Goal: Information Seeking & Learning: Learn about a topic

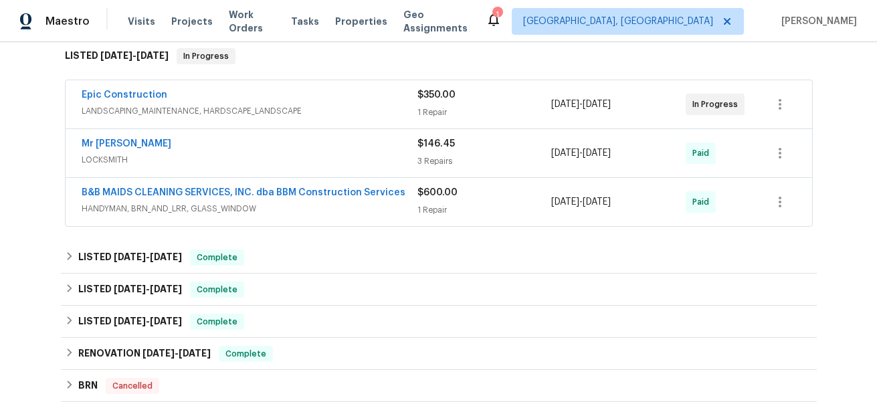
scroll to position [227, 0]
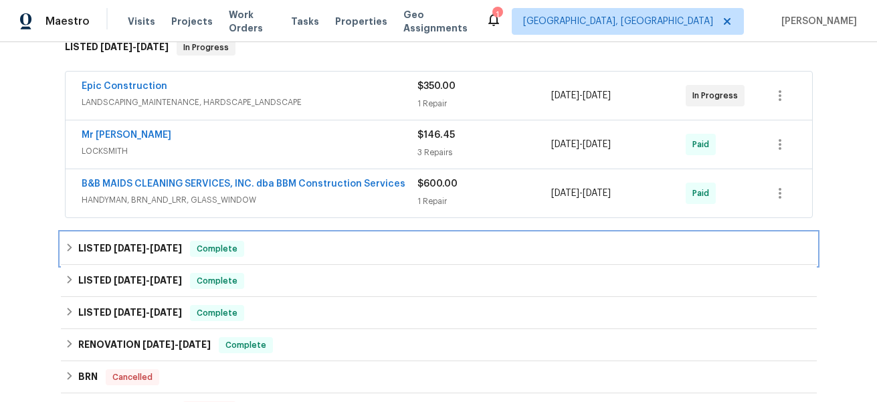
click at [80, 247] on h6 "LISTED [DATE] - [DATE]" at bounding box center [130, 249] width 104 height 16
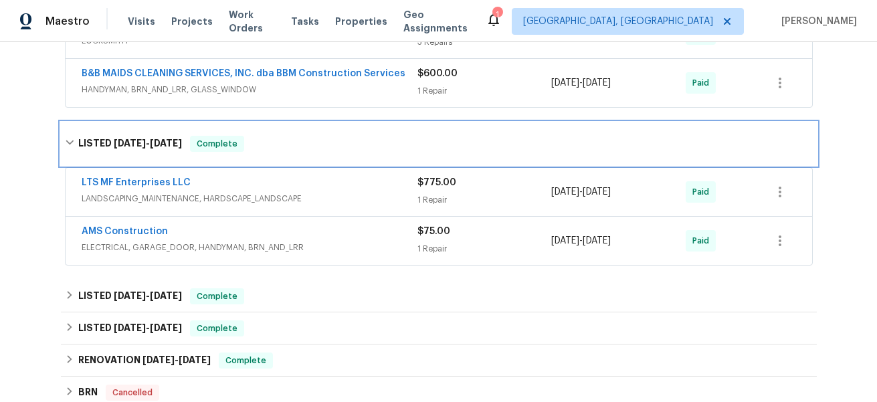
scroll to position [346, 0]
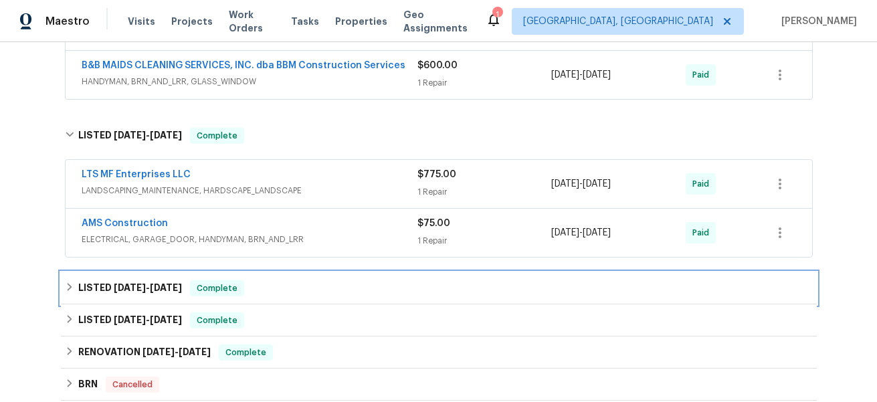
click at [160, 286] on span "[DATE]" at bounding box center [166, 287] width 32 height 9
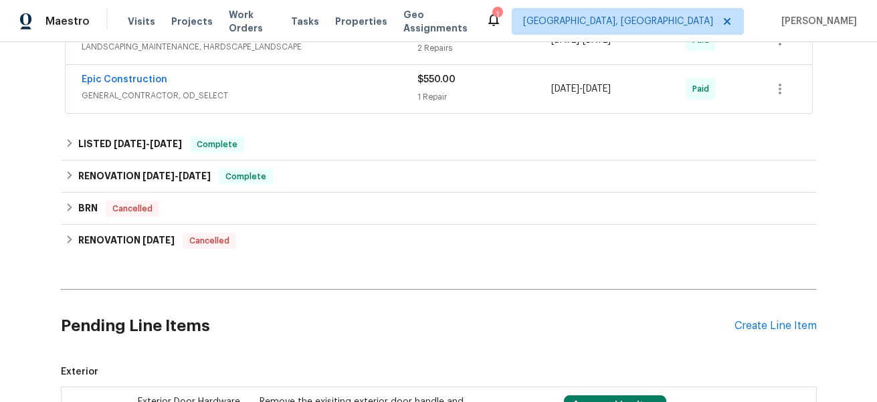
scroll to position [597, 0]
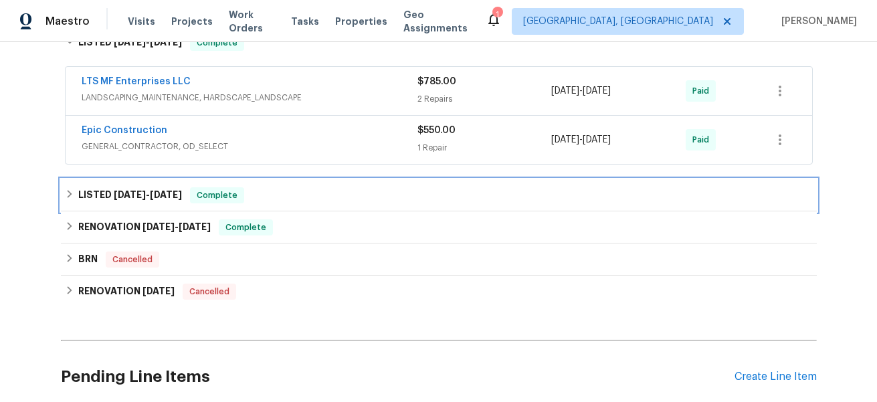
click at [145, 201] on h6 "LISTED [DATE] - [DATE]" at bounding box center [130, 195] width 104 height 16
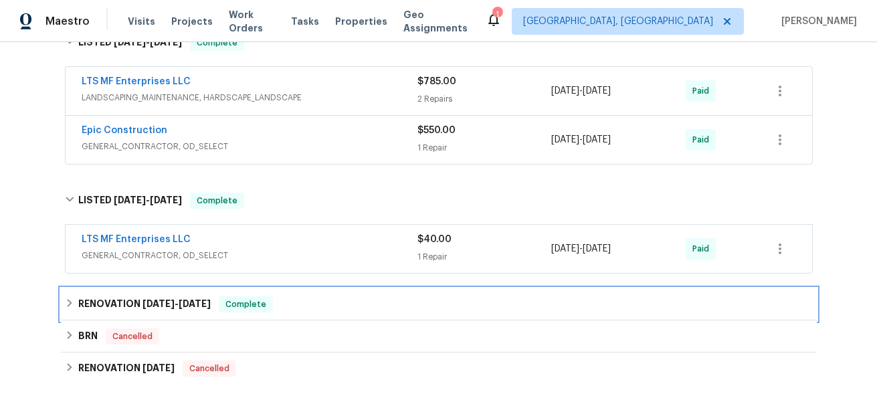
click at [165, 292] on div "RENOVATION [DATE] - [DATE] Complete" at bounding box center [439, 304] width 756 height 32
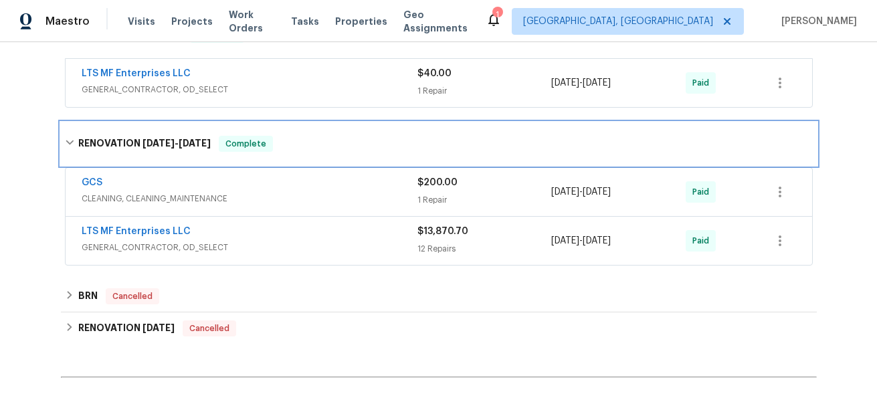
scroll to position [707, 0]
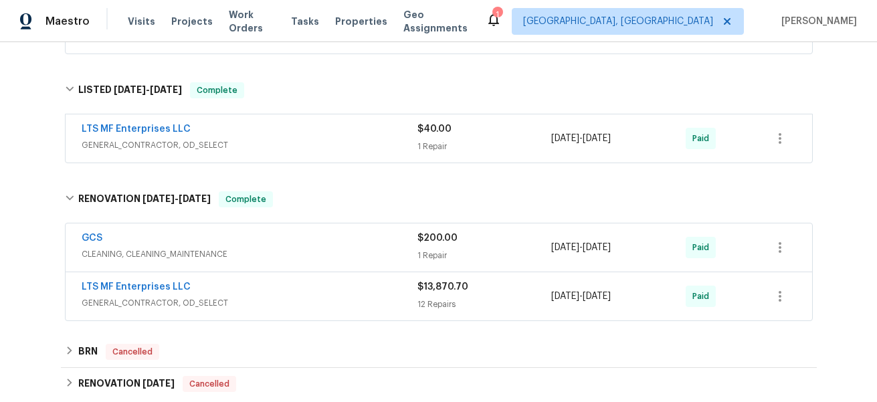
click at [193, 318] on div "LTS MF Enterprises LLC GENERAL_CONTRACTOR, OD_SELECT $13,870.70 12 Repairs [DAT…" at bounding box center [439, 296] width 746 height 48
click at [238, 297] on span "GENERAL_CONTRACTOR, OD_SELECT" at bounding box center [250, 302] width 336 height 13
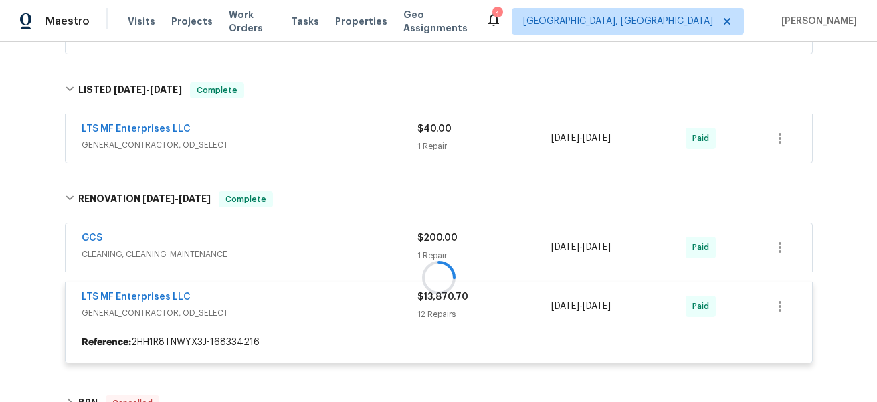
click at [247, 258] on div at bounding box center [439, 277] width 756 height 199
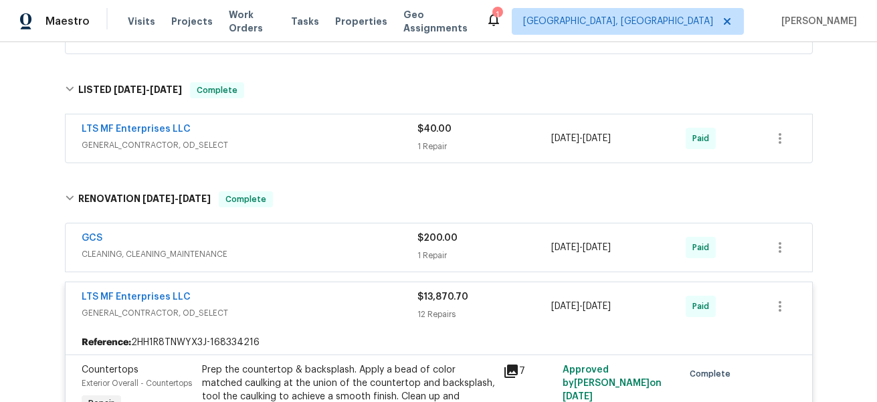
click at [247, 258] on span "CLEANING, CLEANING_MAINTENANCE" at bounding box center [250, 253] width 336 height 13
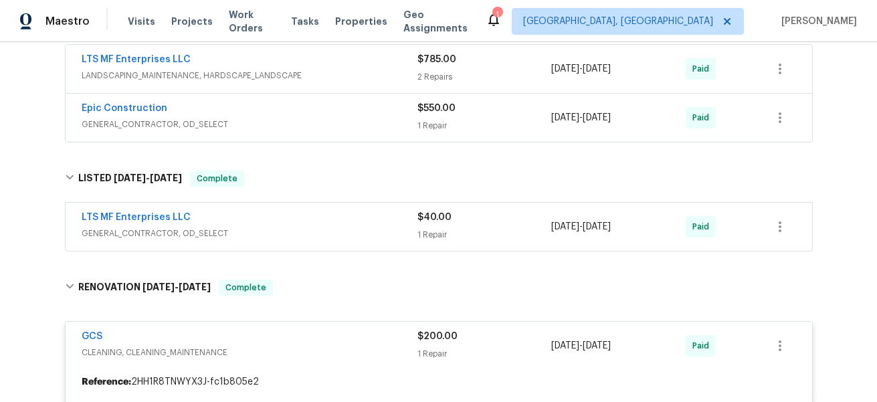
scroll to position [595, 0]
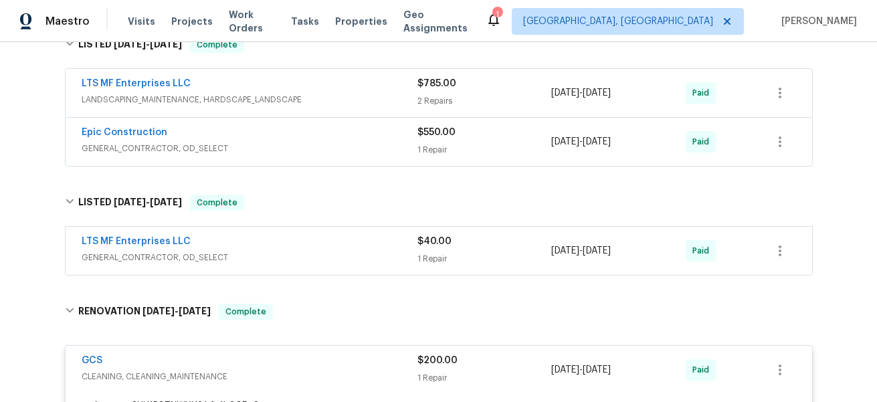
click at [249, 249] on div "LTS MF Enterprises LLC" at bounding box center [250, 243] width 336 height 16
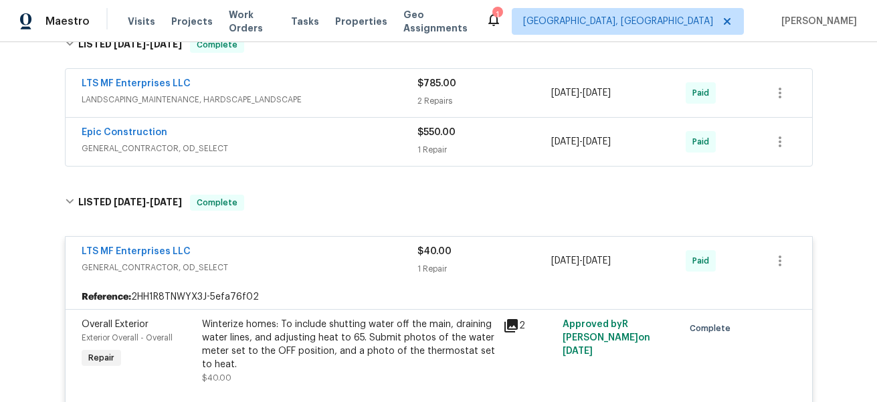
click at [272, 150] on span "GENERAL_CONTRACTOR, OD_SELECT" at bounding box center [250, 148] width 336 height 13
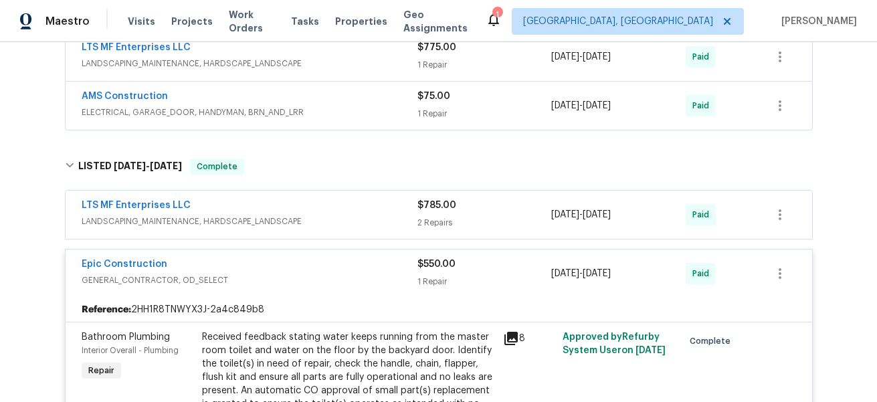
click at [302, 217] on span "LANDSCAPING_MAINTENANCE, HARDSCAPE_LANDSCAPE" at bounding box center [250, 221] width 336 height 13
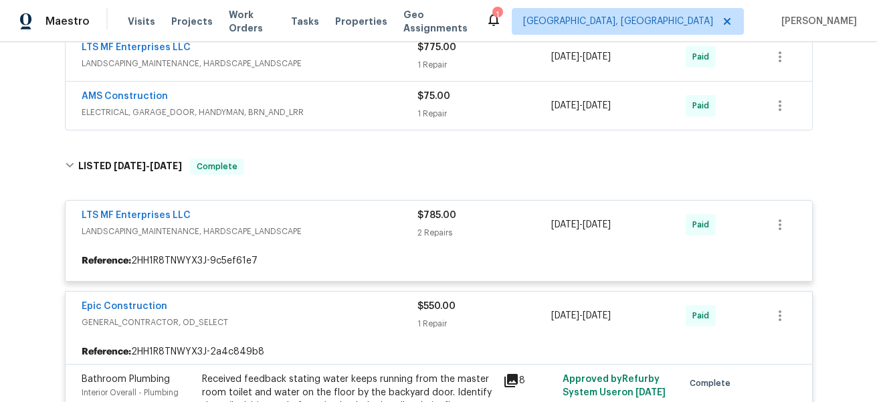
scroll to position [368, 0]
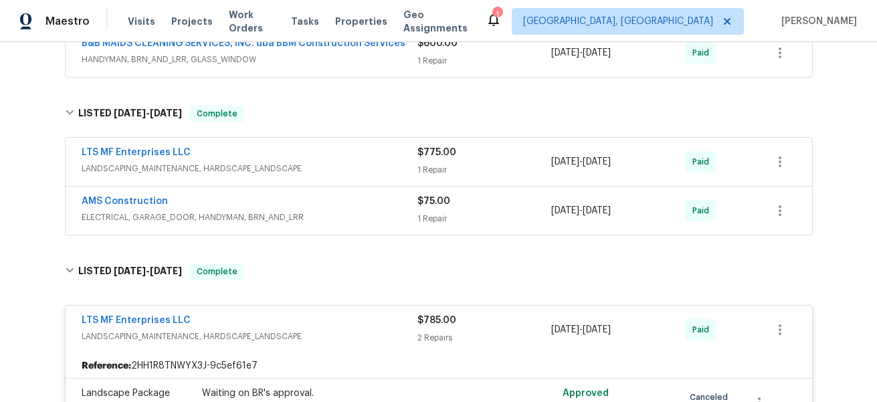
click at [308, 203] on div "AMS Construction" at bounding box center [250, 203] width 336 height 16
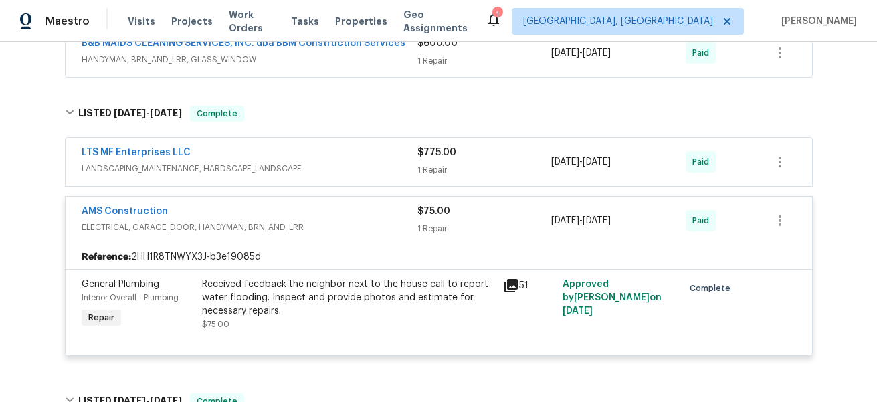
click at [315, 173] on span "LANDSCAPING_MAINTENANCE, HARDSCAPE_LANDSCAPE" at bounding box center [250, 168] width 336 height 13
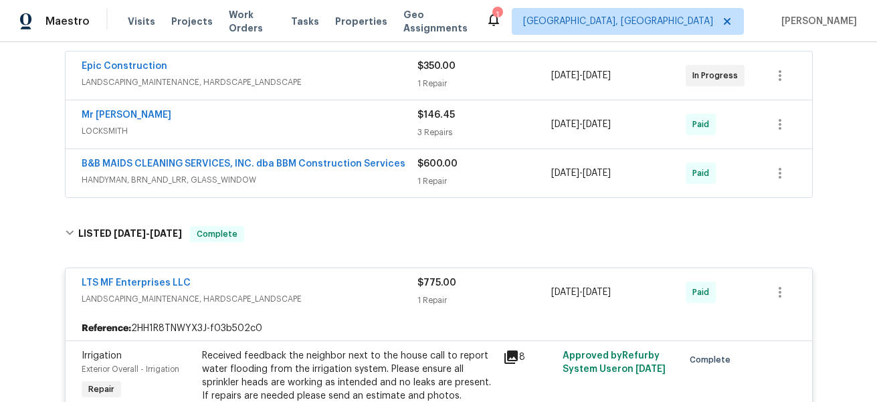
scroll to position [228, 0]
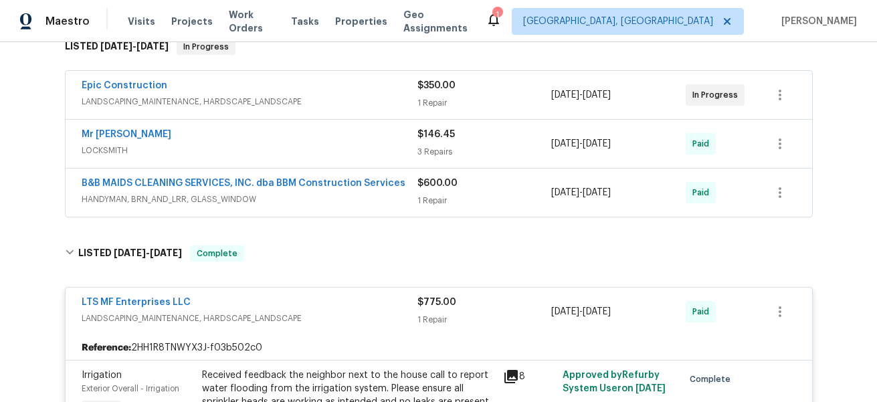
click at [306, 204] on span "HANDYMAN, BRN_AND_LRR, GLASS_WINDOW" at bounding box center [250, 199] width 336 height 13
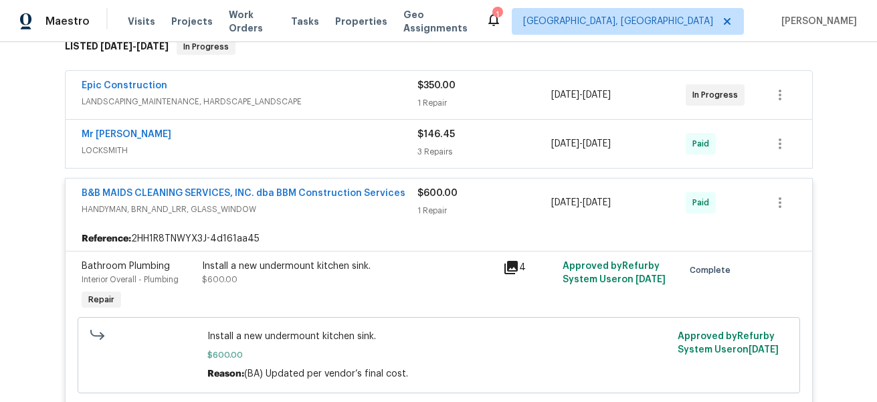
click at [306, 134] on div "Mr [PERSON_NAME]" at bounding box center [250, 136] width 336 height 16
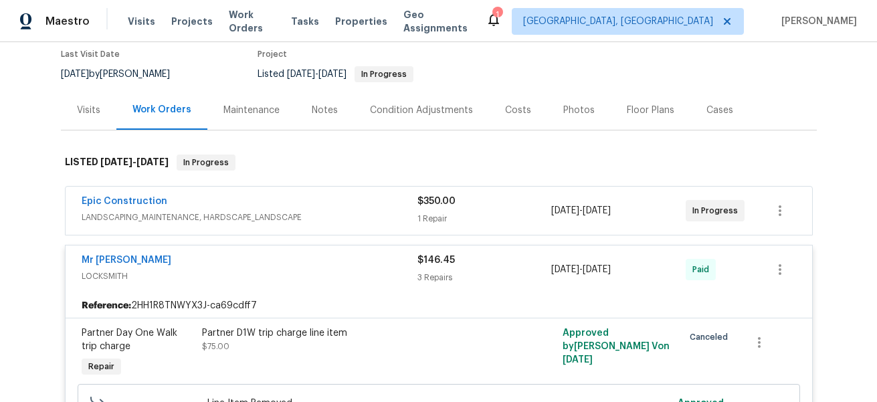
scroll to position [90, 0]
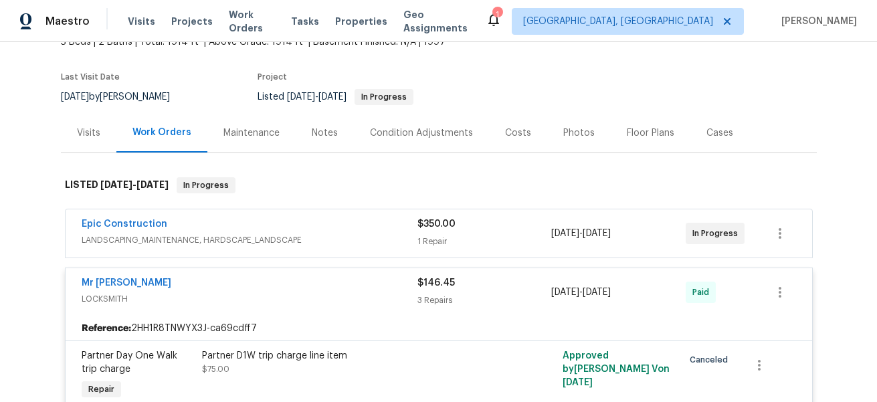
click at [329, 241] on span "LANDSCAPING_MAINTENANCE, HARDSCAPE_LANDSCAPE" at bounding box center [250, 239] width 336 height 13
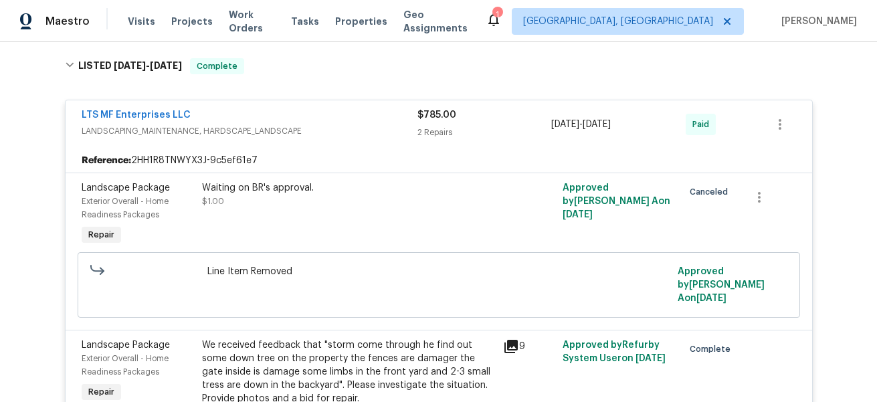
scroll to position [2048, 0]
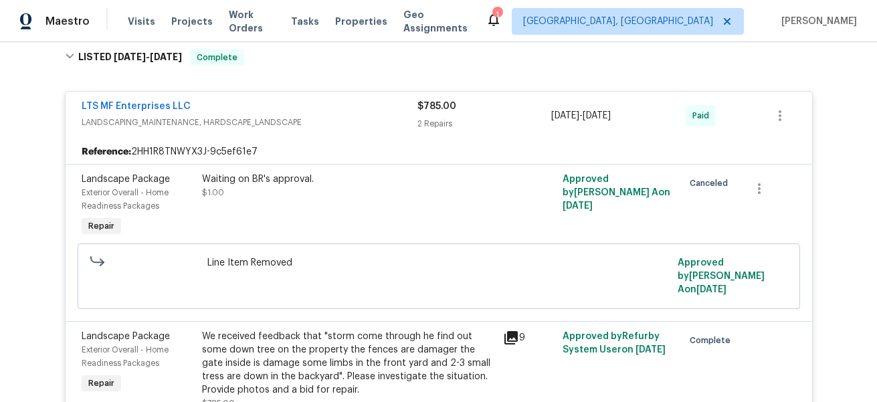
click at [326, 128] on span "LANDSCAPING_MAINTENANCE, HARDSCAPE_LANDSCAPE" at bounding box center [250, 122] width 336 height 13
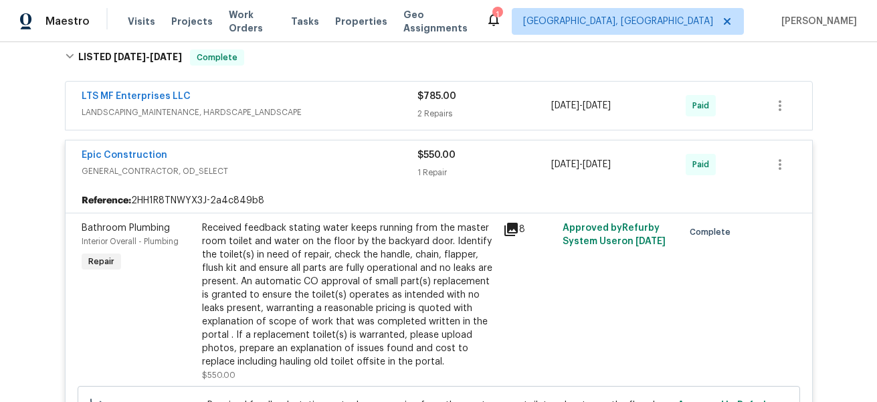
click at [316, 119] on span "LANDSCAPING_MAINTENANCE, HARDSCAPE_LANDSCAPE" at bounding box center [250, 112] width 336 height 13
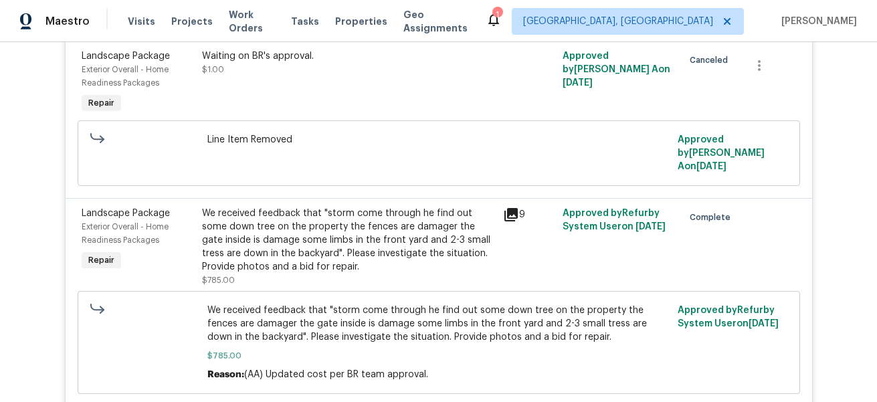
scroll to position [2172, 0]
click at [516, 207] on icon at bounding box center [510, 213] width 13 height 13
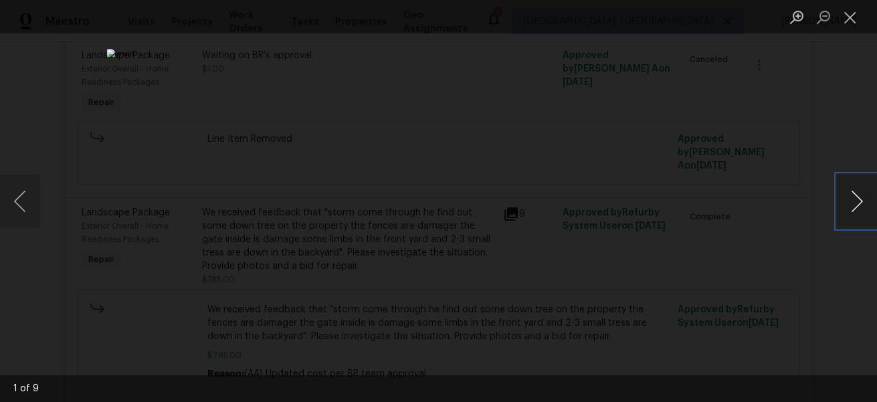
click at [853, 203] on button "Next image" at bounding box center [857, 202] width 40 height 54
click at [853, 202] on button "Next image" at bounding box center [857, 202] width 40 height 54
click at [853, 203] on button "Next image" at bounding box center [857, 202] width 40 height 54
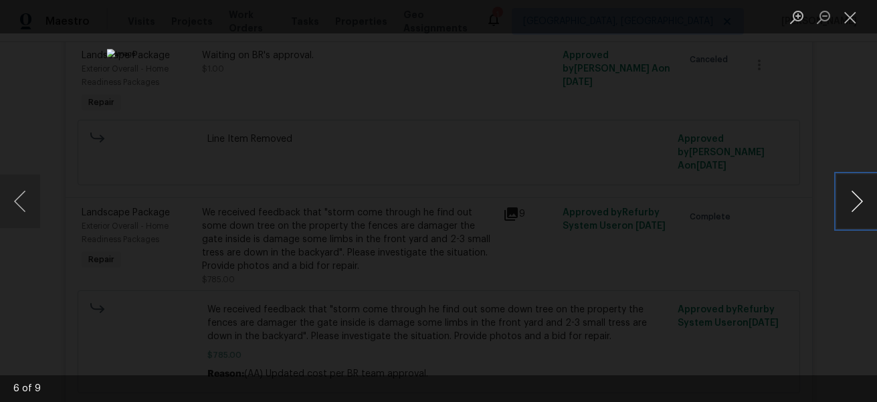
click at [853, 203] on button "Next image" at bounding box center [857, 202] width 40 height 54
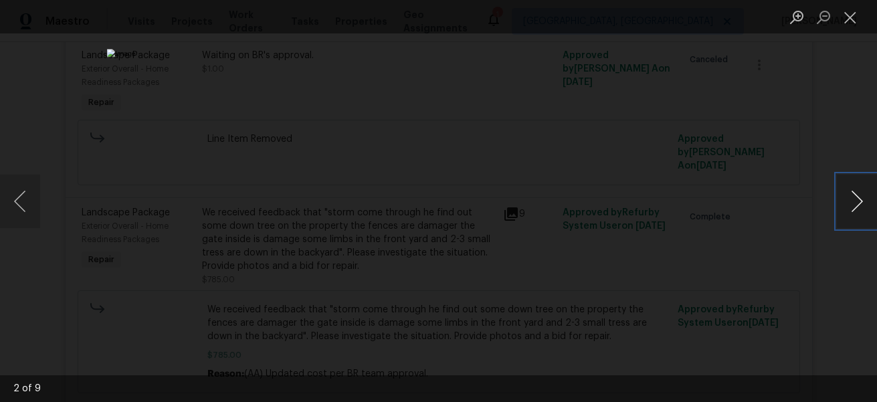
click at [853, 203] on button "Next image" at bounding box center [857, 202] width 40 height 54
click at [758, 257] on div "Lightbox" at bounding box center [438, 201] width 877 height 402
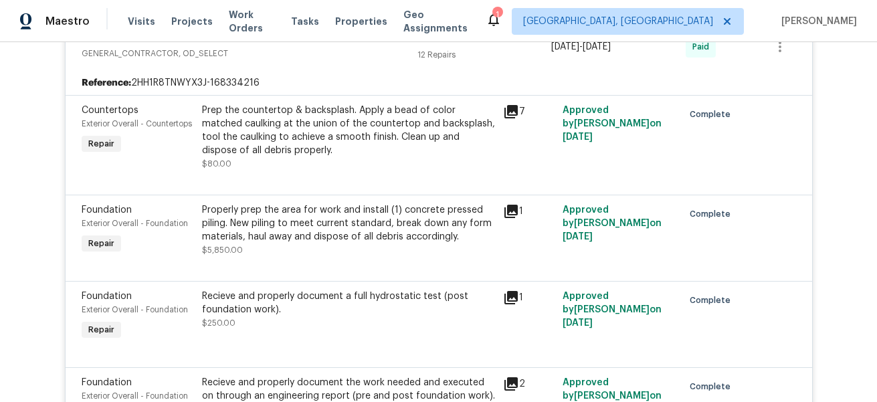
scroll to position [3685, 0]
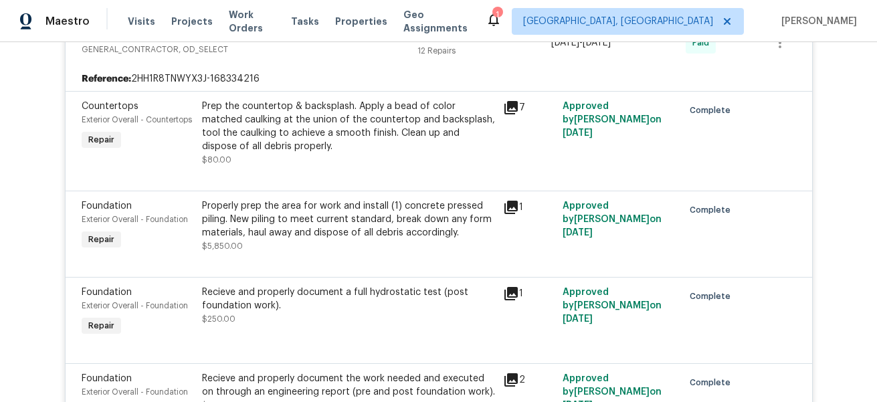
click at [509, 201] on icon at bounding box center [510, 207] width 13 height 13
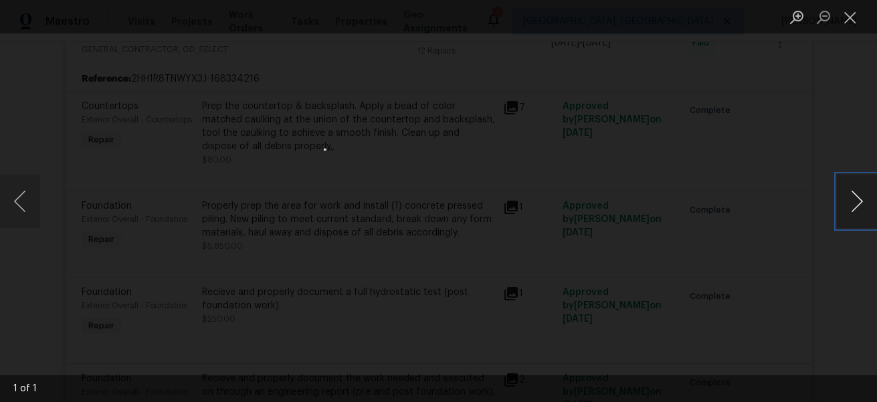
click at [859, 205] on button "Next image" at bounding box center [857, 202] width 40 height 54
click at [795, 218] on div "Lightbox" at bounding box center [438, 201] width 877 height 402
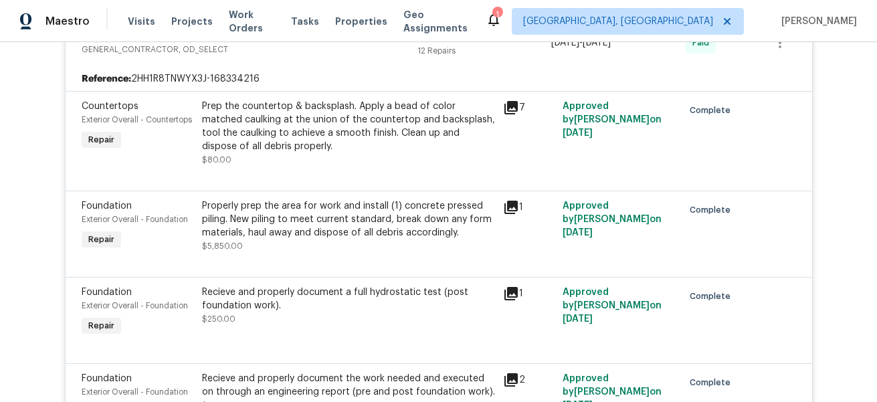
click at [655, 232] on div "Approved by [PERSON_NAME] on [DATE]" at bounding box center [618, 226] width 120 height 62
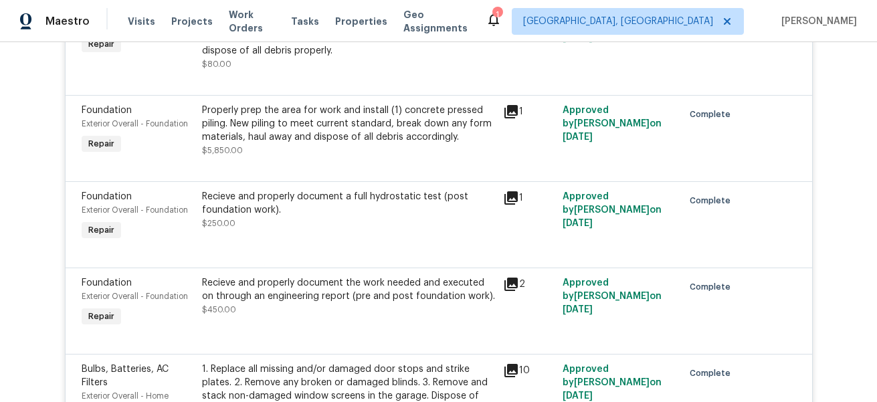
scroll to position [3785, 0]
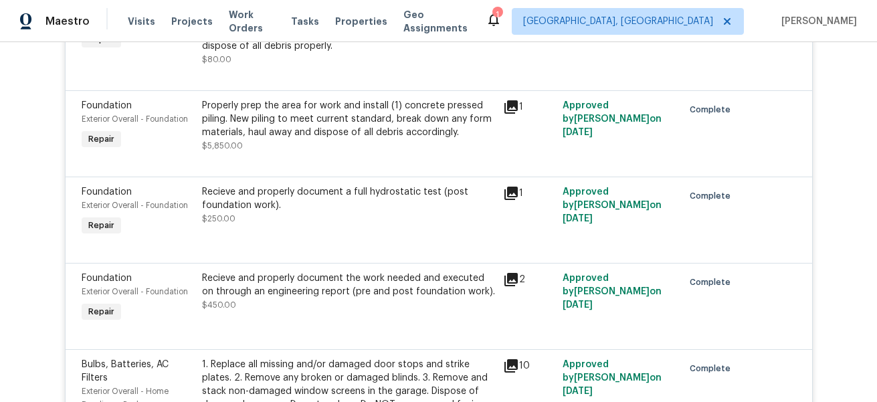
click at [510, 185] on icon at bounding box center [511, 193] width 16 height 16
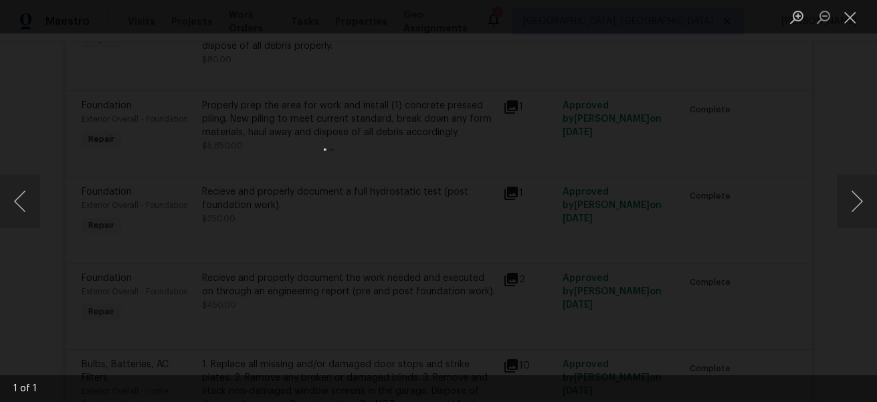
click at [560, 189] on div "Lightbox" at bounding box center [438, 201] width 877 height 402
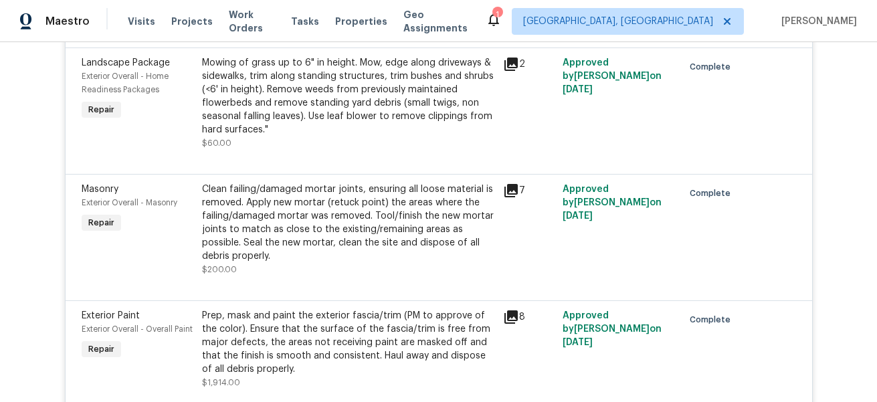
scroll to position [4344, 0]
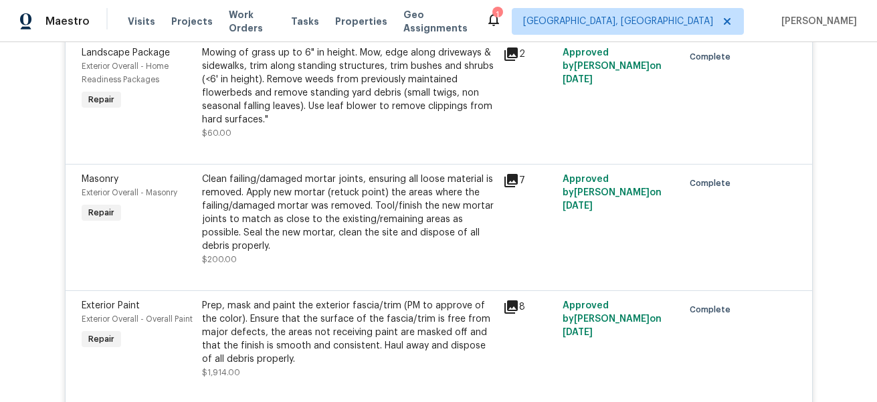
click at [512, 173] on icon at bounding box center [511, 181] width 16 height 16
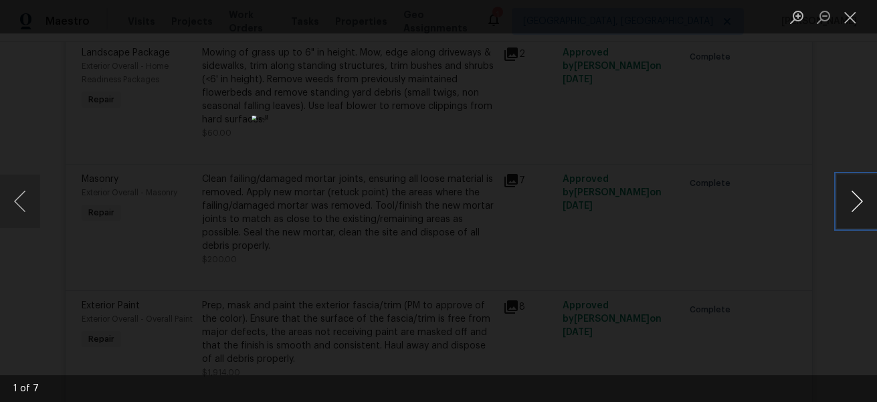
click at [855, 203] on button "Next image" at bounding box center [857, 202] width 40 height 54
click at [805, 204] on div "Lightbox" at bounding box center [438, 201] width 877 height 402
click at [734, 140] on div "Lightbox" at bounding box center [438, 201] width 877 height 402
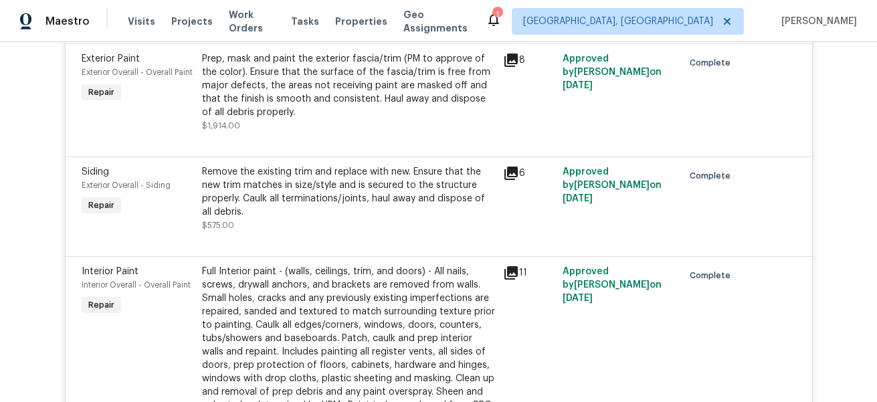
scroll to position [4592, 0]
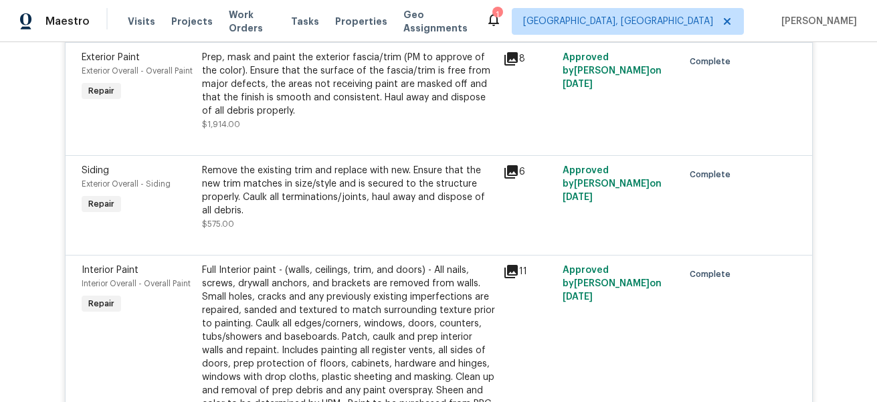
click at [509, 165] on icon at bounding box center [510, 171] width 13 height 13
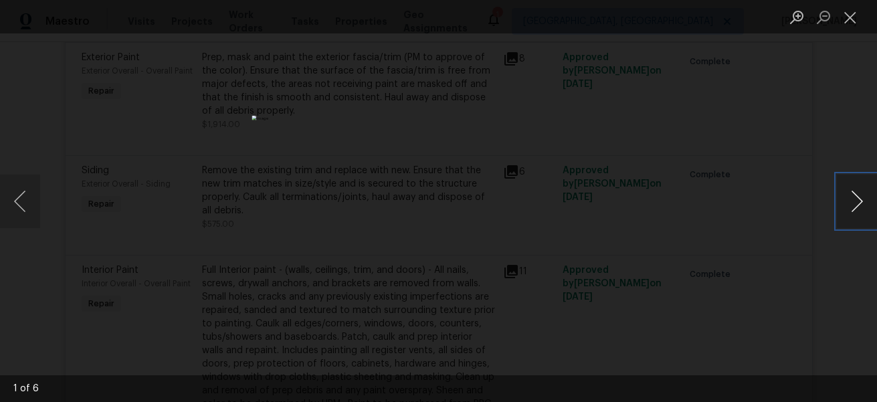
click at [855, 208] on button "Next image" at bounding box center [857, 202] width 40 height 54
click at [787, 181] on div "Lightbox" at bounding box center [438, 201] width 877 height 402
click at [734, 142] on div "Lightbox" at bounding box center [438, 201] width 877 height 402
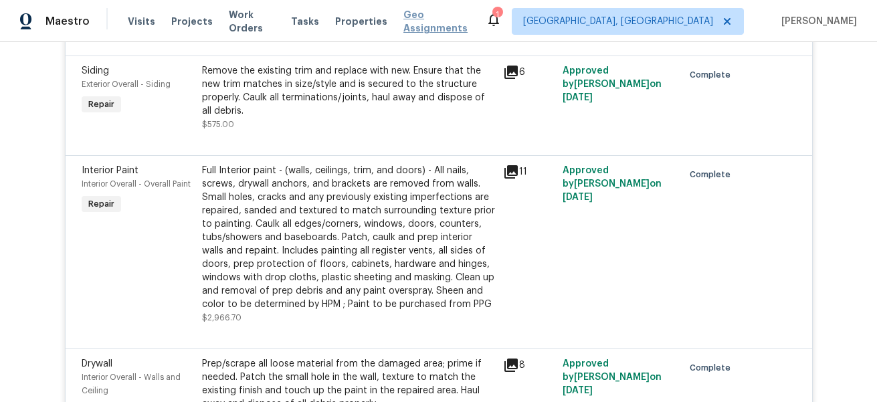
scroll to position [1184, 0]
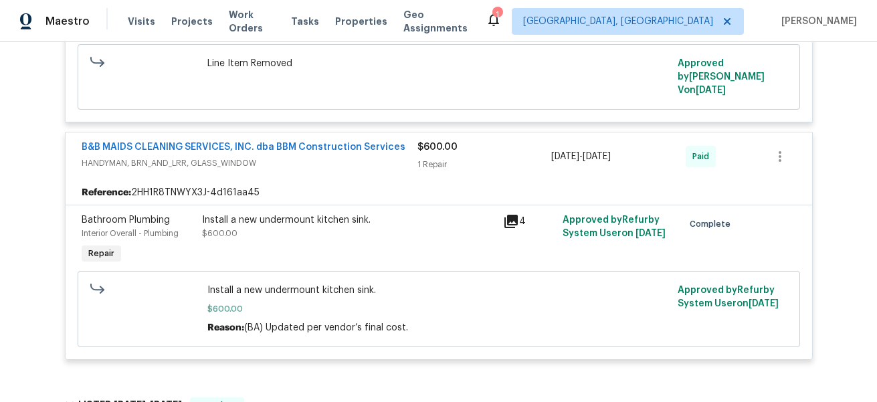
click at [516, 219] on icon at bounding box center [510, 221] width 13 height 13
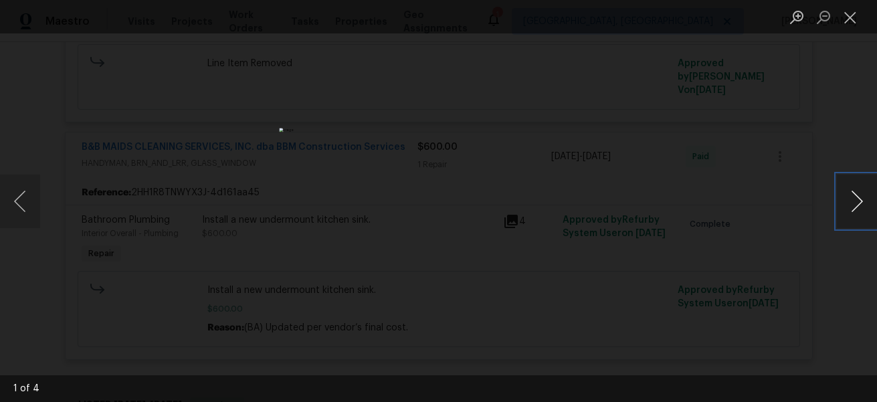
click at [852, 203] on button "Next image" at bounding box center [857, 202] width 40 height 54
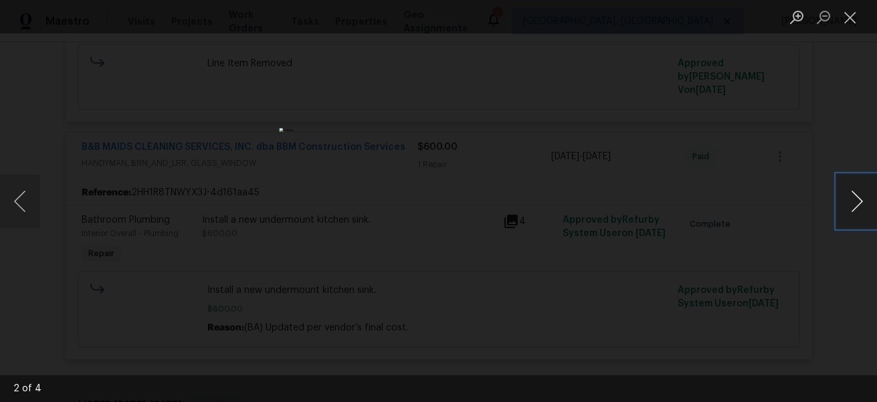
click at [852, 203] on button "Next image" at bounding box center [857, 202] width 40 height 54
click at [776, 192] on div "Lightbox" at bounding box center [438, 201] width 877 height 402
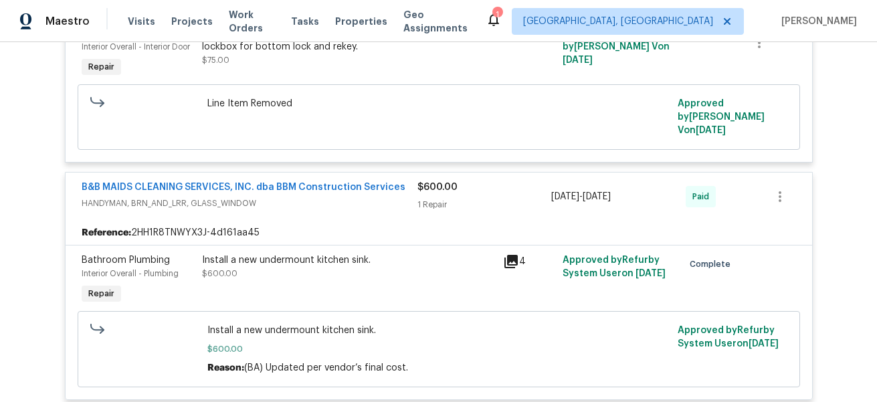
scroll to position [3299, 0]
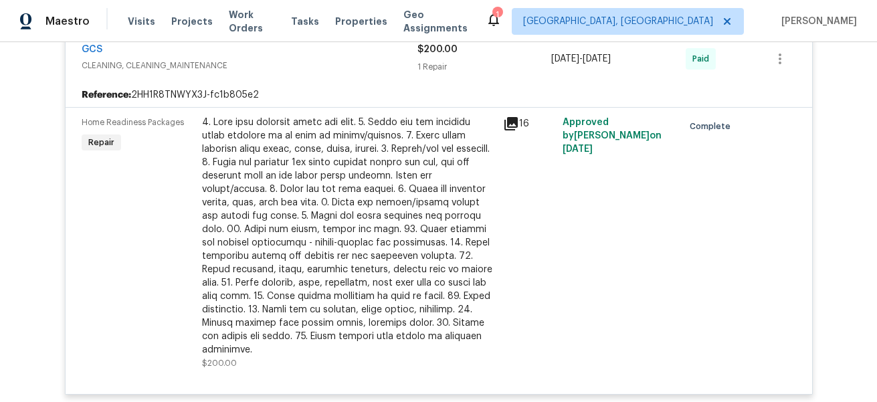
click at [512, 117] on icon at bounding box center [510, 123] width 13 height 13
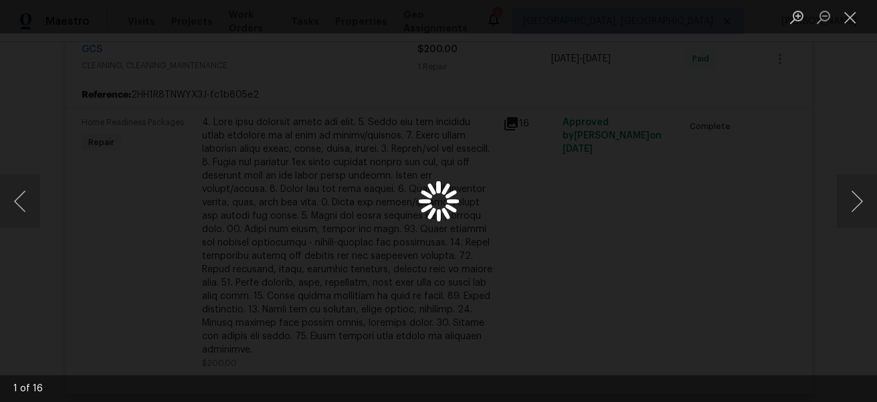
click at [512, 116] on body "Maestro Visits Projects Work Orders Tasks Properties Geo Assignments 1 [GEOGRAP…" at bounding box center [438, 201] width 877 height 402
click at [847, 211] on button "Next image" at bounding box center [857, 202] width 40 height 54
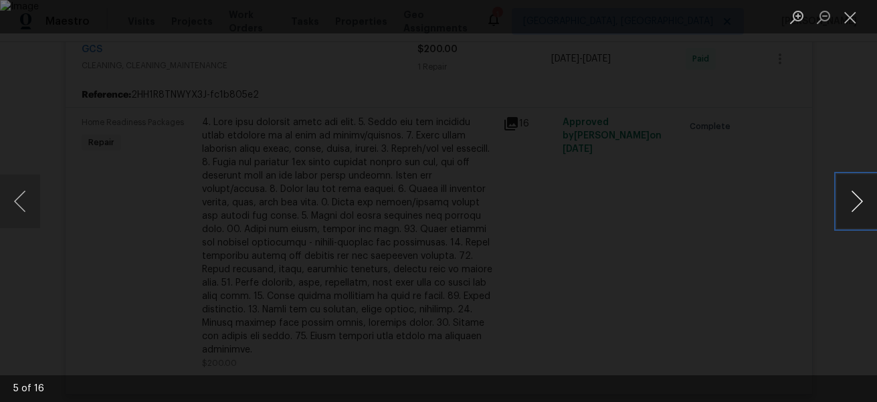
click at [847, 211] on button "Next image" at bounding box center [857, 202] width 40 height 54
click at [318, 146] on div "Lightbox" at bounding box center [438, 201] width 877 height 402
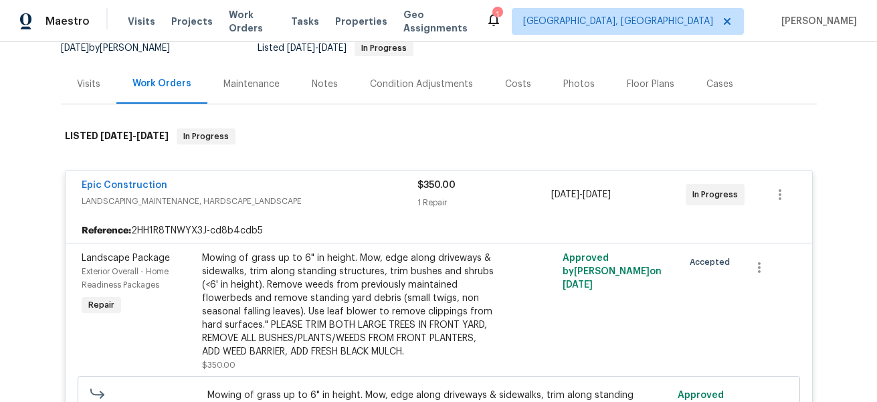
scroll to position [0, 0]
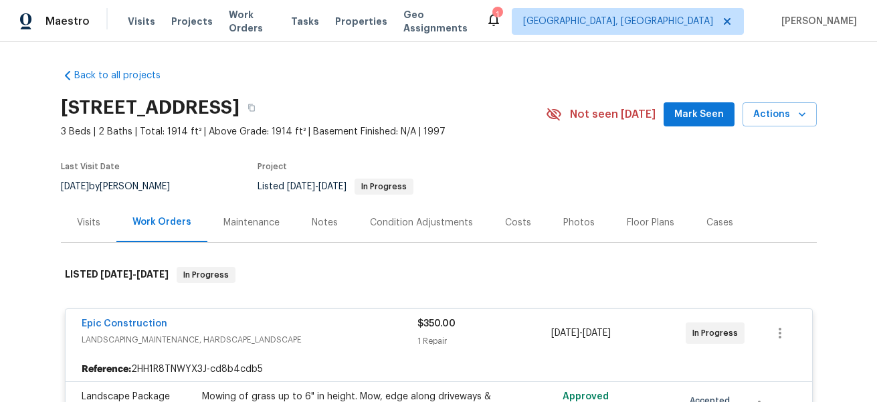
drag, startPoint x: 197, startPoint y: 189, endPoint x: 120, endPoint y: 189, distance: 76.9
click at [119, 189] on div "[DATE] by [PERSON_NAME]" at bounding box center [123, 187] width 125 height 16
copy div "[PERSON_NAME]"
click at [259, 223] on div "Maintenance" at bounding box center [251, 222] width 56 height 13
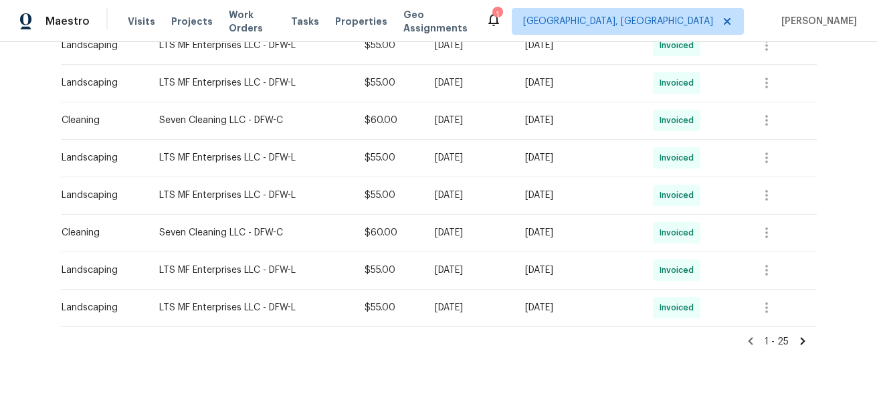
scroll to position [924, 0]
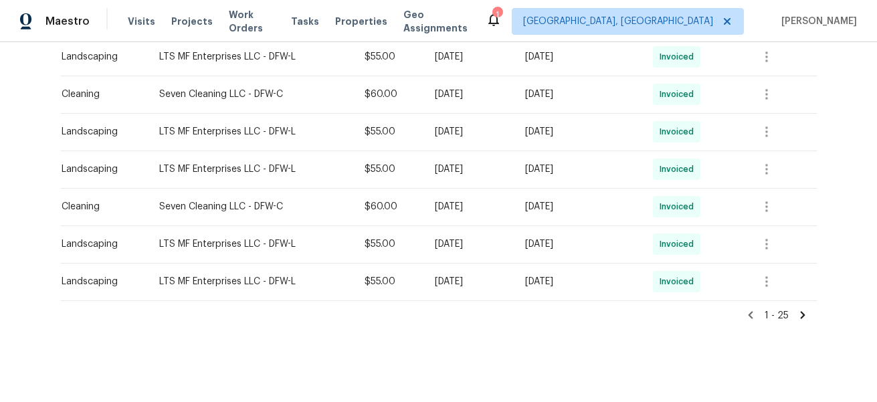
click at [808, 312] on icon at bounding box center [803, 315] width 12 height 12
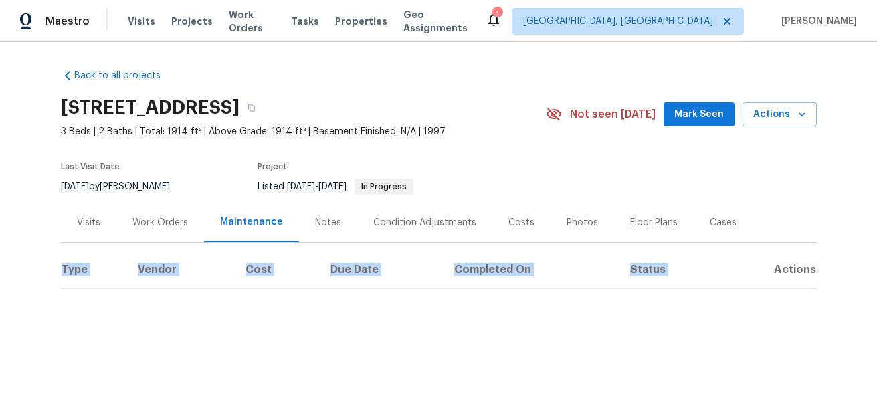
click at [807, 312] on div "Back to all projects [STREET_ADDRESS] 3 Beds | 2 Baths | Total: 1914 ft² | Abov…" at bounding box center [438, 205] width 877 height 327
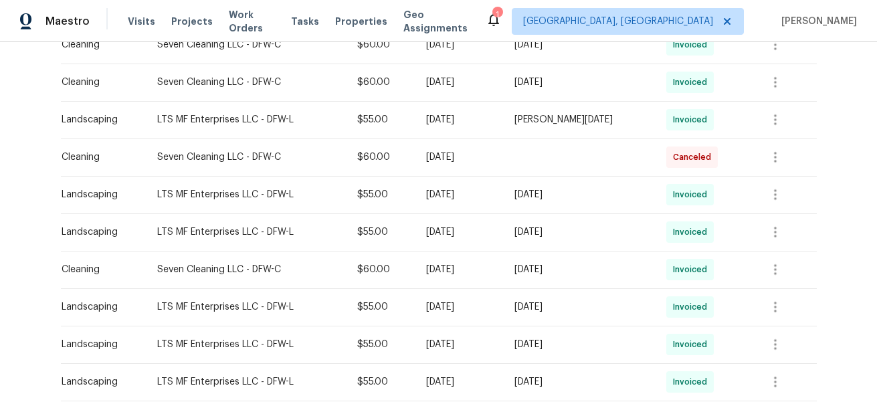
scroll to position [849, 0]
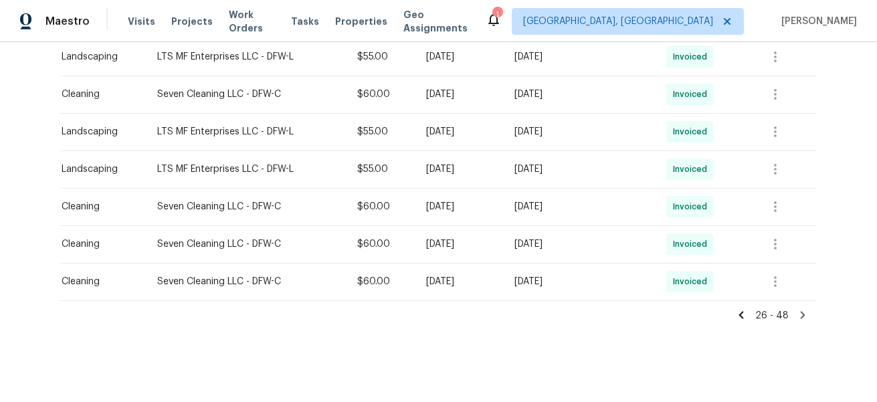
click at [414, 332] on div "Back to all projects [STREET_ADDRESS] 3 Beds | 2 Baths | Total: 1914 ft² | Abov…" at bounding box center [438, 222] width 877 height 360
click at [800, 312] on icon at bounding box center [802, 314] width 5 height 7
click at [803, 318] on icon at bounding box center [803, 315] width 12 height 12
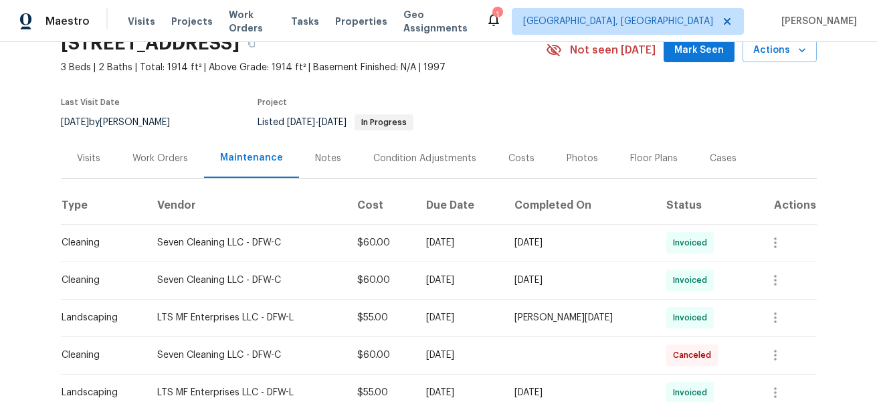
scroll to position [65, 0]
click at [329, 165] on div "Notes" at bounding box center [328, 157] width 58 height 39
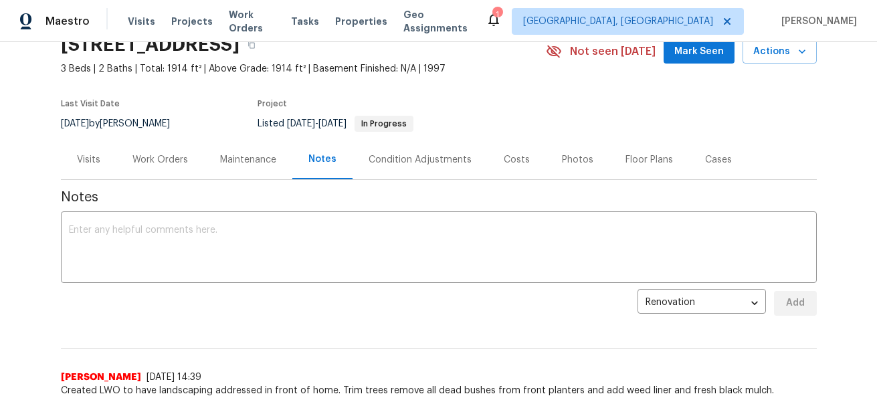
scroll to position [64, 0]
click at [90, 158] on div "Visits" at bounding box center [88, 158] width 23 height 13
